Goal: Task Accomplishment & Management: Use online tool/utility

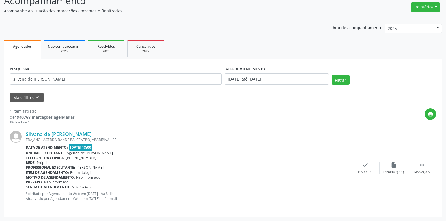
scroll to position [45, 0]
click at [109, 78] on input "silvana de [PERSON_NAME]" at bounding box center [116, 79] width 212 height 11
type input "s"
type input "ademar da cunha"
click at [332, 75] on button "Filtrar" at bounding box center [341, 80] width 18 height 10
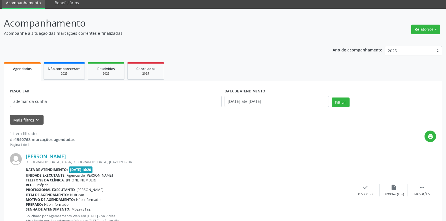
scroll to position [0, 0]
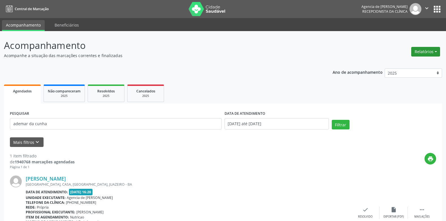
click at [417, 49] on button "Relatórios" at bounding box center [425, 52] width 29 height 10
click at [398, 66] on link "Agendamentos" at bounding box center [410, 64] width 61 height 8
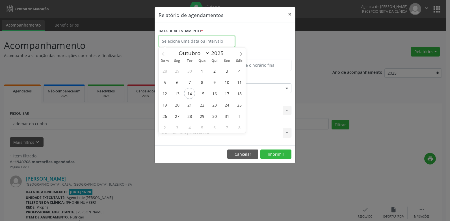
click at [207, 43] on input "text" at bounding box center [197, 41] width 76 height 11
click at [189, 94] on span "14" at bounding box center [189, 93] width 11 height 11
type input "[DATE]"
click at [189, 94] on span "14" at bounding box center [189, 93] width 11 height 11
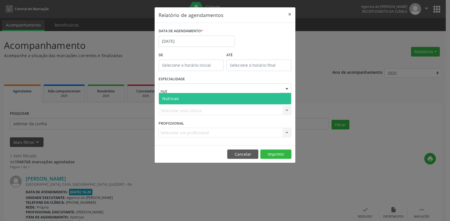
type input "nutr"
click at [198, 97] on span "Nutricao" at bounding box center [225, 98] width 132 height 11
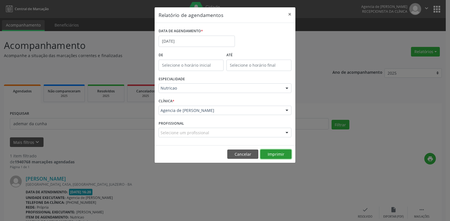
click at [270, 158] on button "Imprimir" at bounding box center [275, 155] width 31 height 10
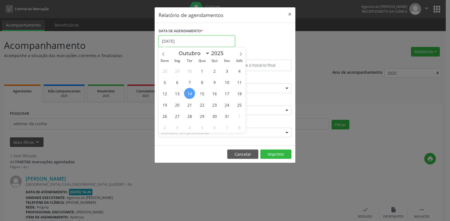
click at [208, 38] on input "[DATE]" at bounding box center [197, 41] width 76 height 11
click at [201, 98] on span "15" at bounding box center [202, 93] width 11 height 11
type input "[DATE]"
click at [201, 98] on span "15" at bounding box center [202, 93] width 11 height 11
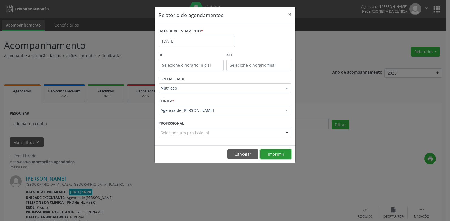
click at [279, 151] on button "Imprimir" at bounding box center [275, 155] width 31 height 10
click at [292, 14] on button "×" at bounding box center [289, 14] width 11 height 14
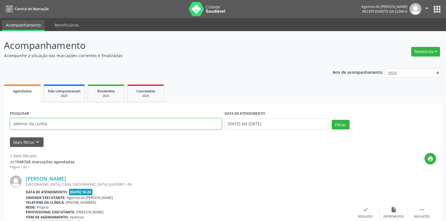
click at [104, 124] on input "ademar da cunha" at bounding box center [116, 123] width 212 height 11
type input "a"
click at [332, 120] on button "Filtrar" at bounding box center [341, 125] width 18 height 10
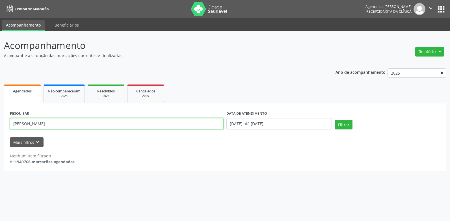
click at [45, 124] on input "[PERSON_NAME]" at bounding box center [117, 123] width 214 height 11
type input "[PERSON_NAME]"
click at [335, 120] on button "Filtrar" at bounding box center [344, 125] width 18 height 10
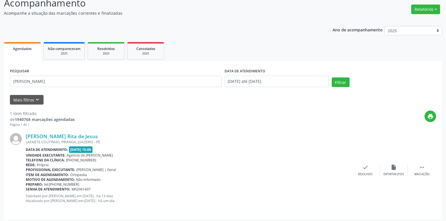
scroll to position [45, 0]
